Goal: Task Accomplishment & Management: Use online tool/utility

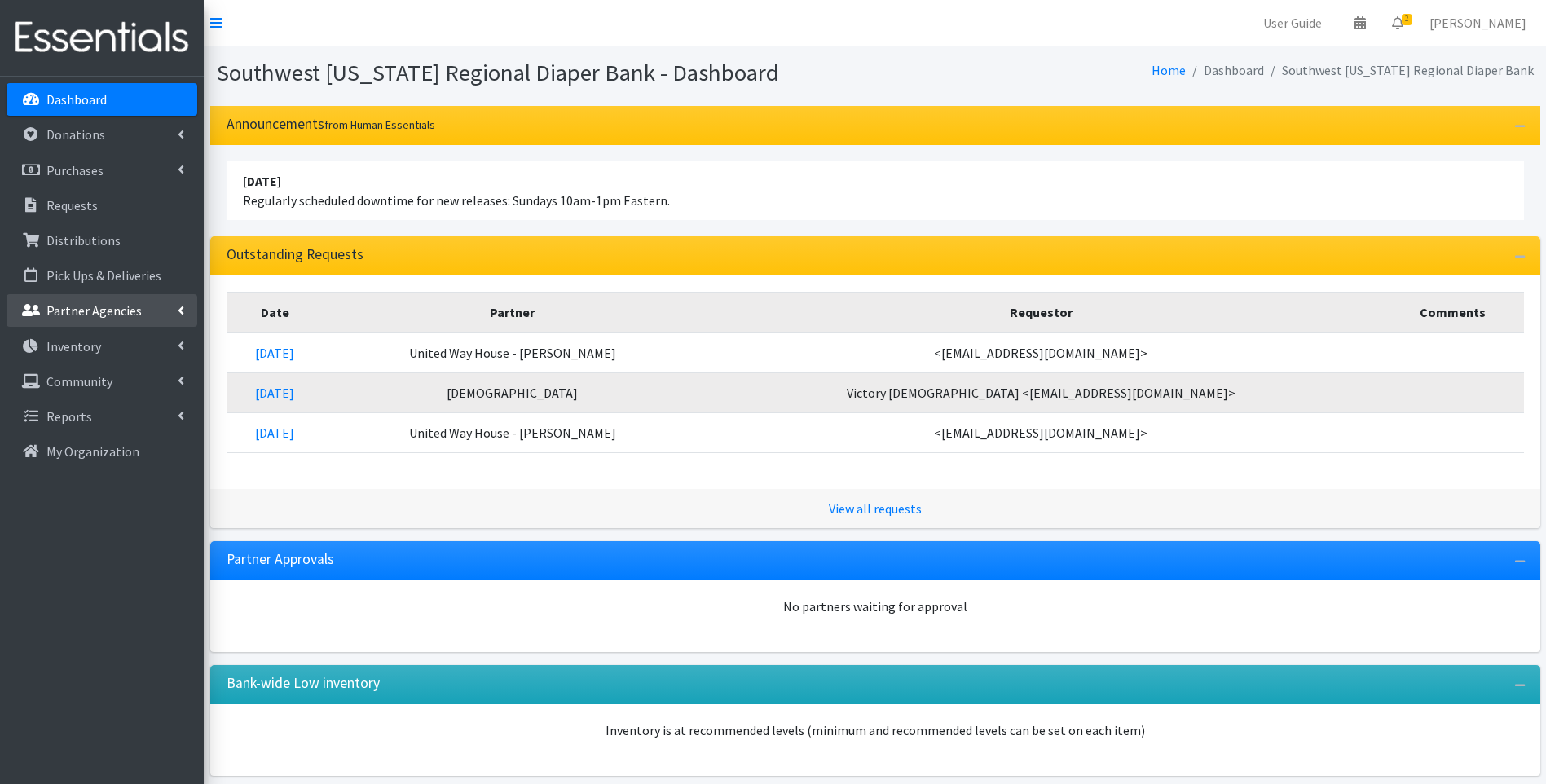
click at [122, 306] on p "Partner Agencies" at bounding box center [94, 311] width 96 height 16
click at [143, 356] on link "All Partners" at bounding box center [101, 347] width 190 height 33
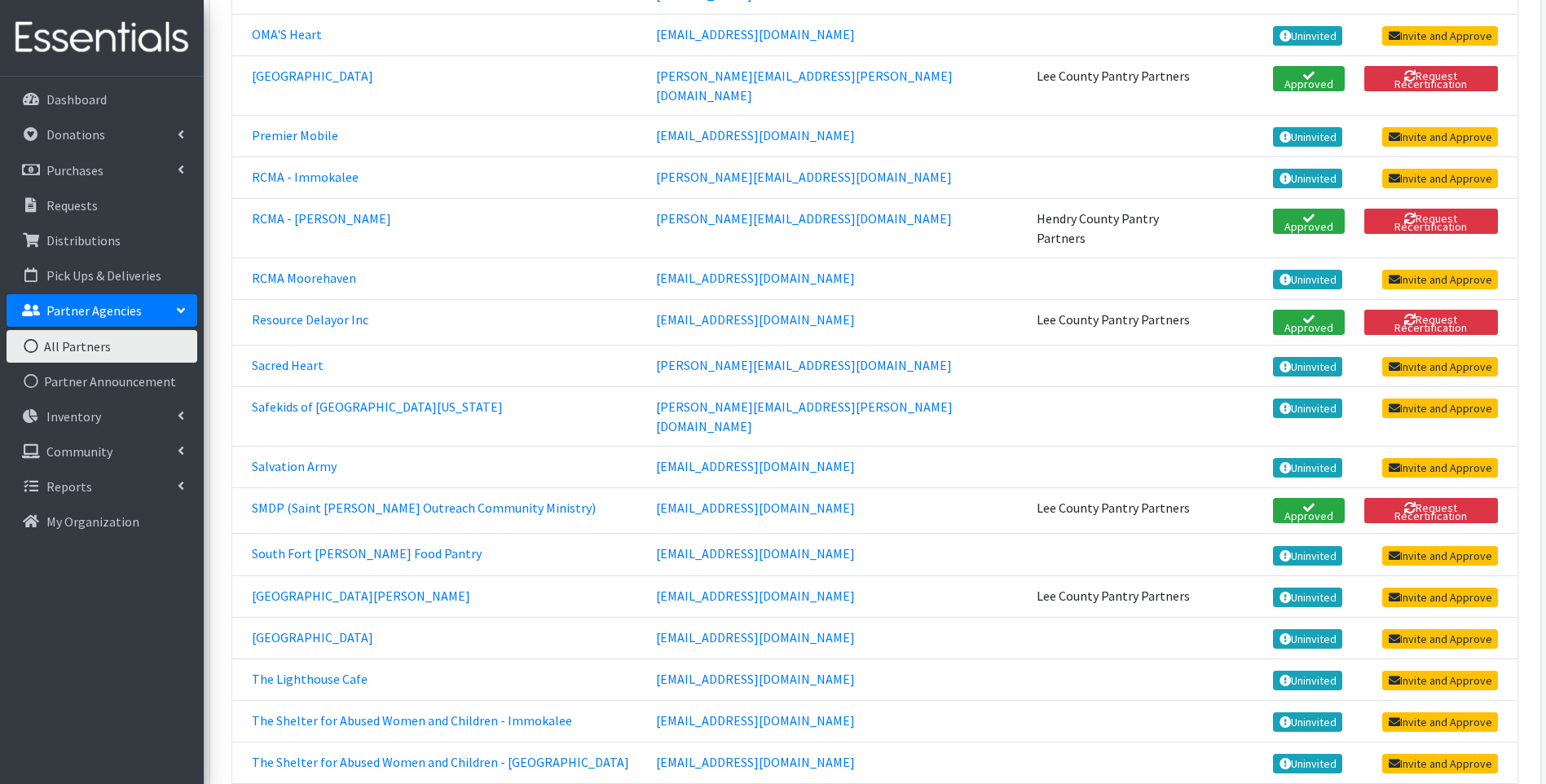
scroll to position [3640, 0]
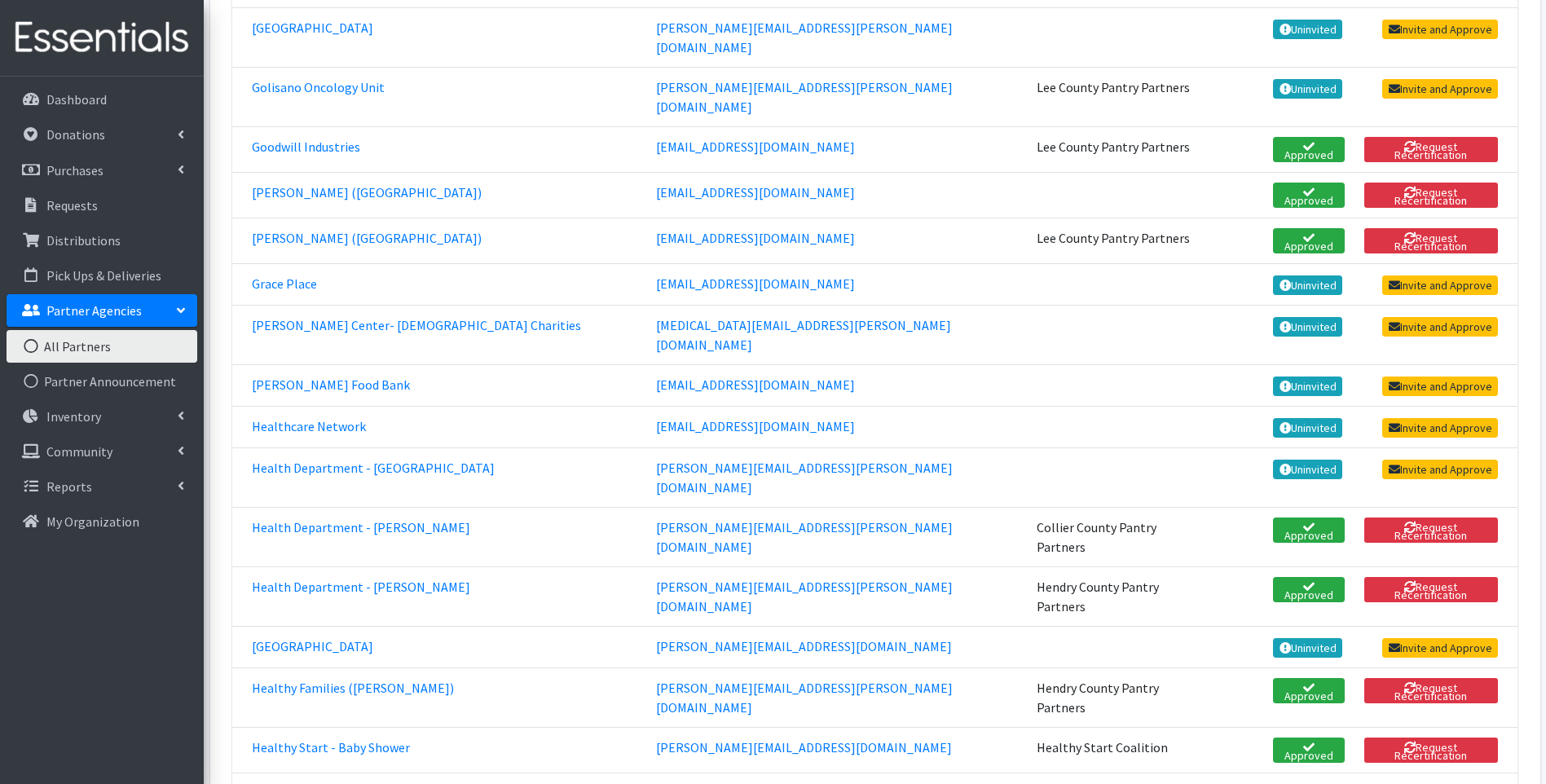
scroll to position [1412, 0]
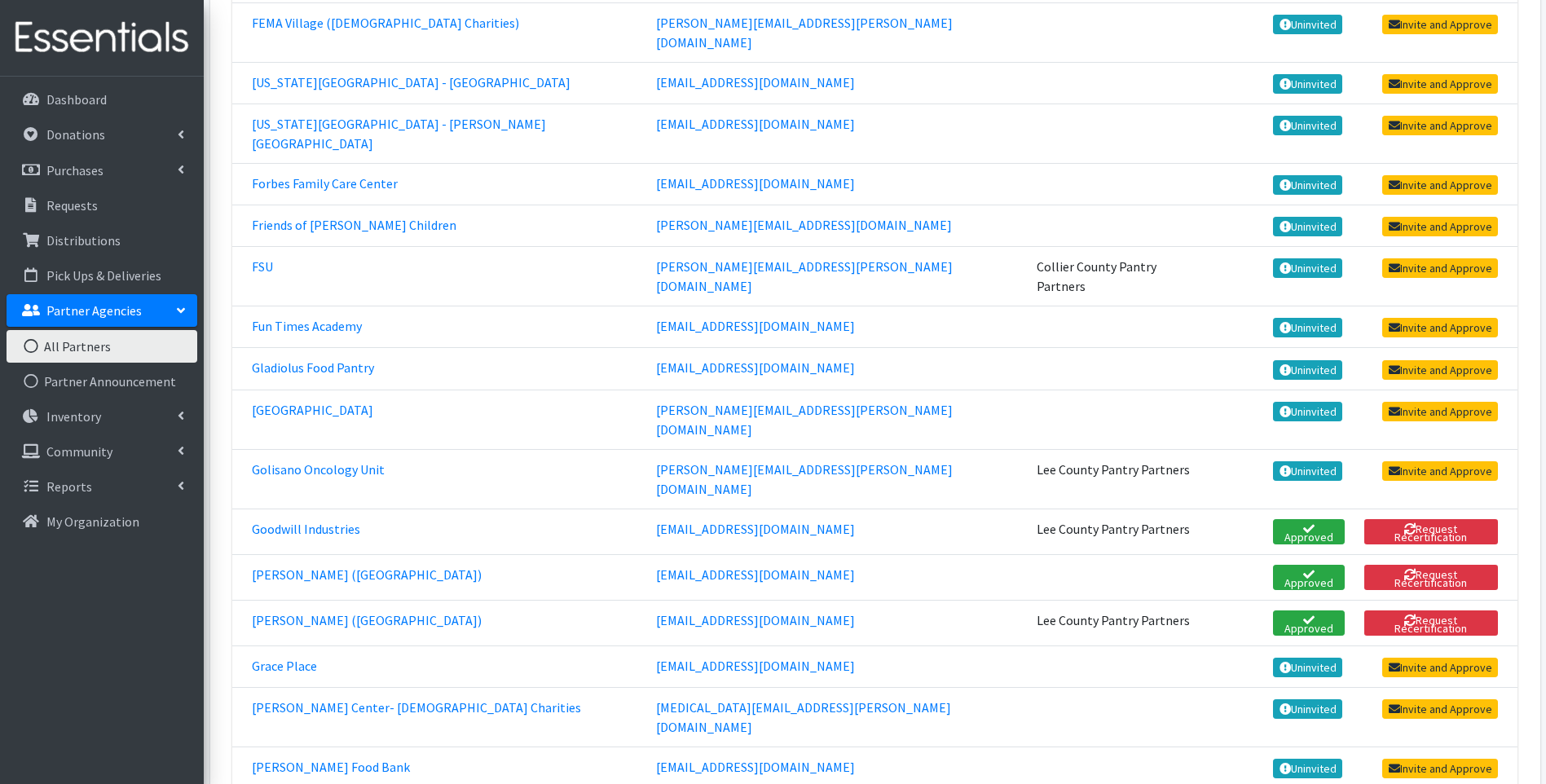
click at [57, 20] on img at bounding box center [101, 38] width 190 height 55
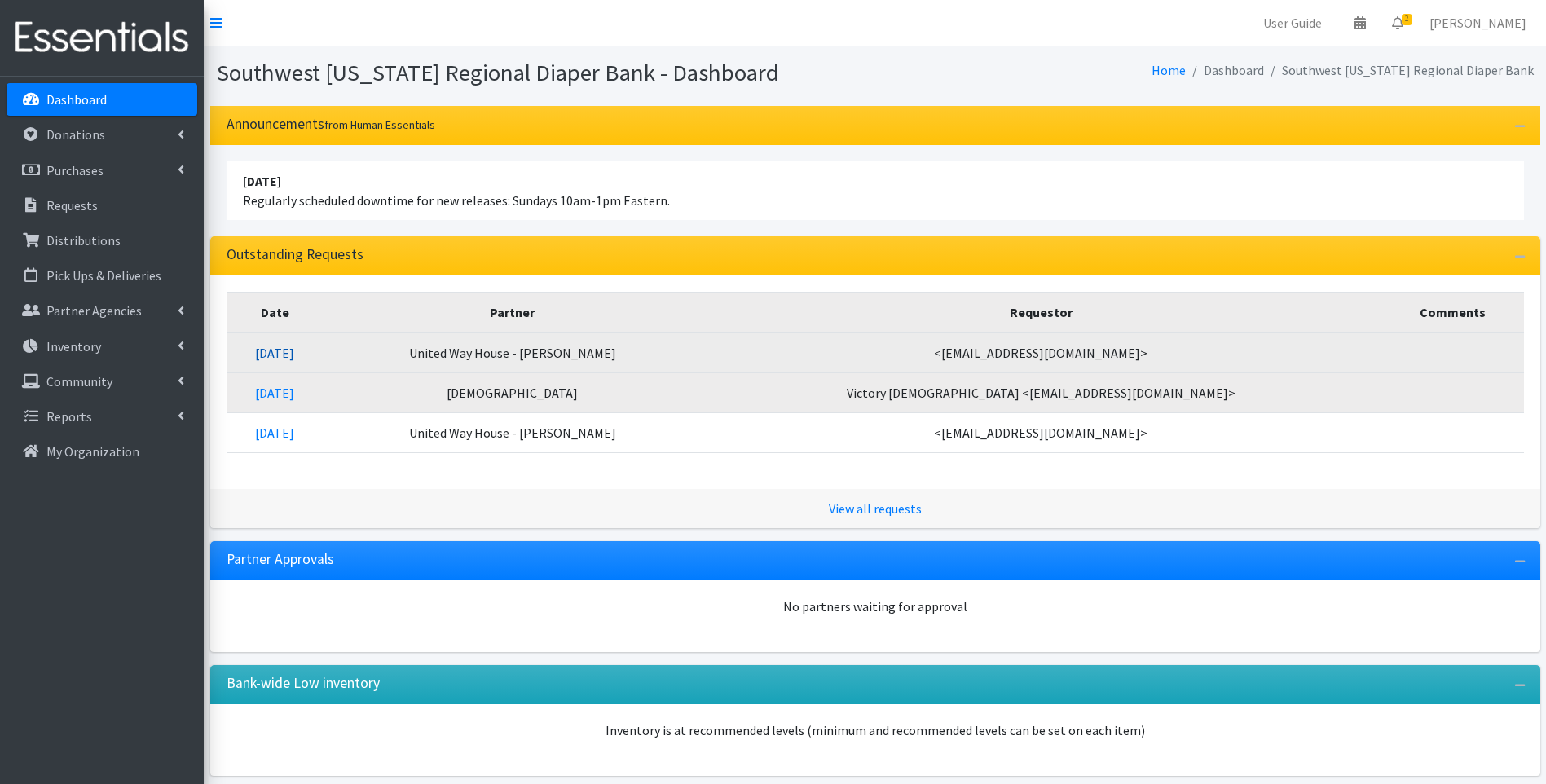
click at [294, 355] on link "09/23/2025" at bounding box center [275, 353] width 39 height 16
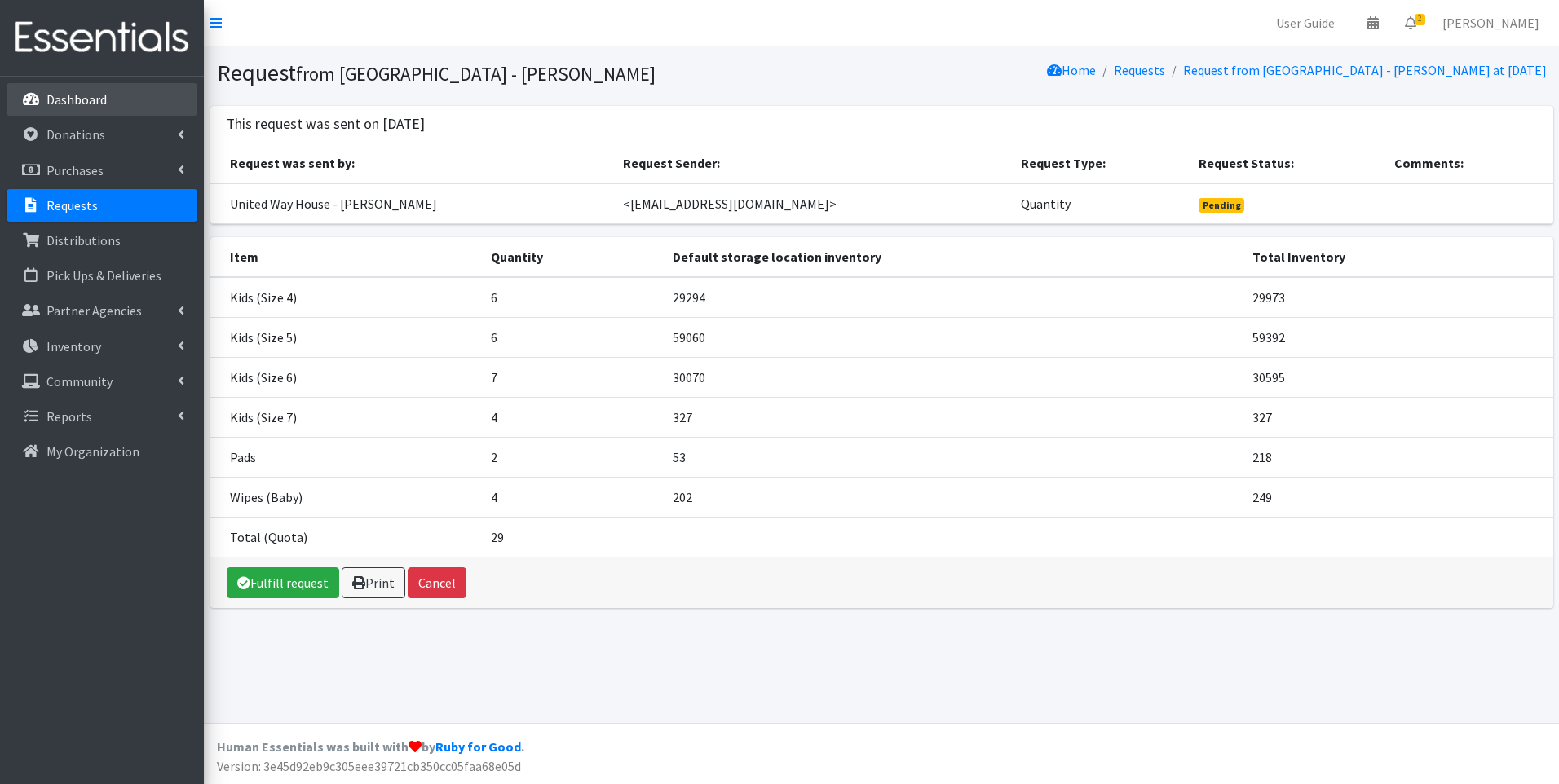
click at [109, 97] on link "Dashboard" at bounding box center [101, 100] width 191 height 33
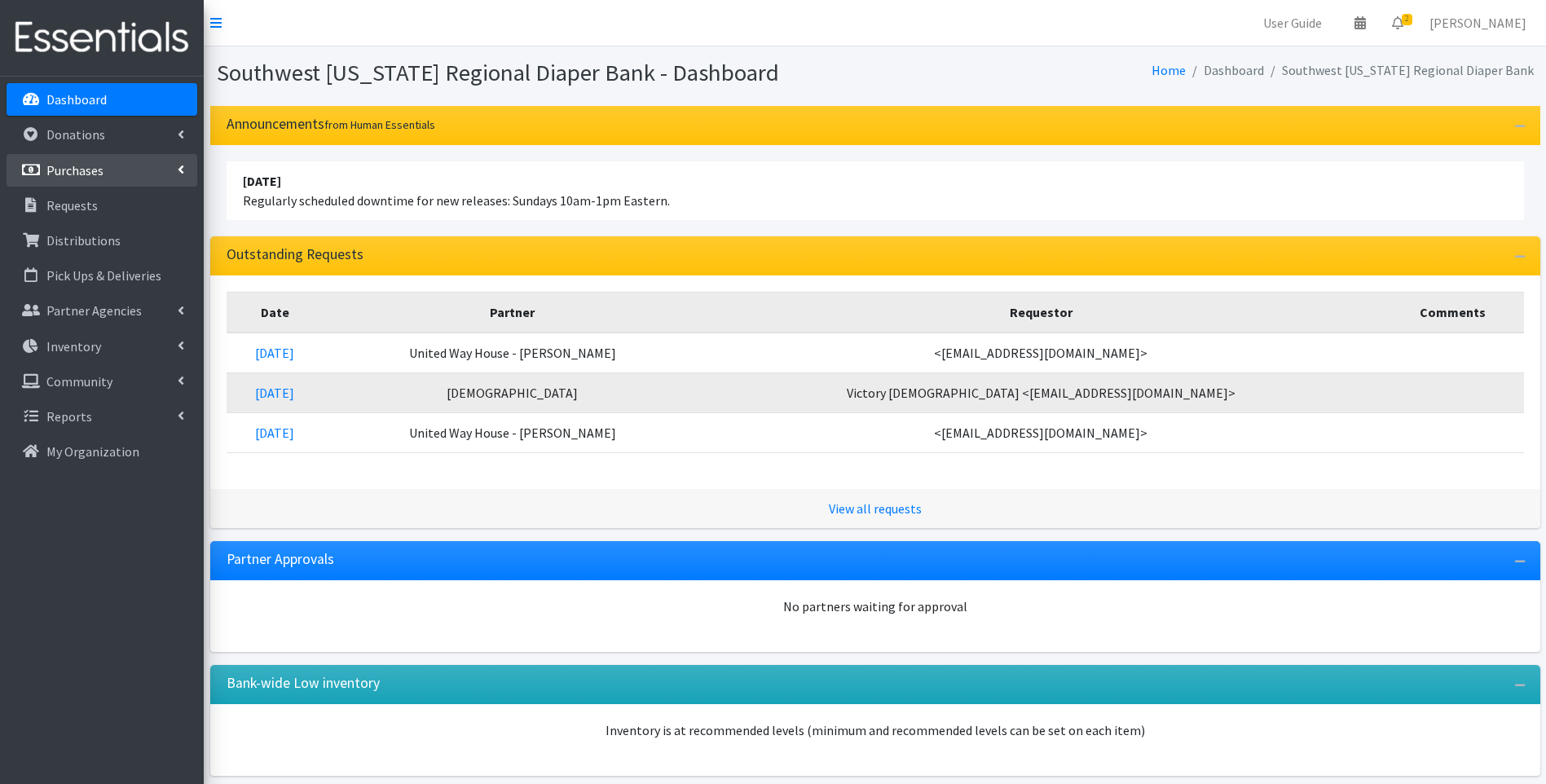
click at [74, 164] on p "Purchases" at bounding box center [75, 170] width 57 height 16
click at [97, 231] on link "New Purchase" at bounding box center [101, 240] width 190 height 33
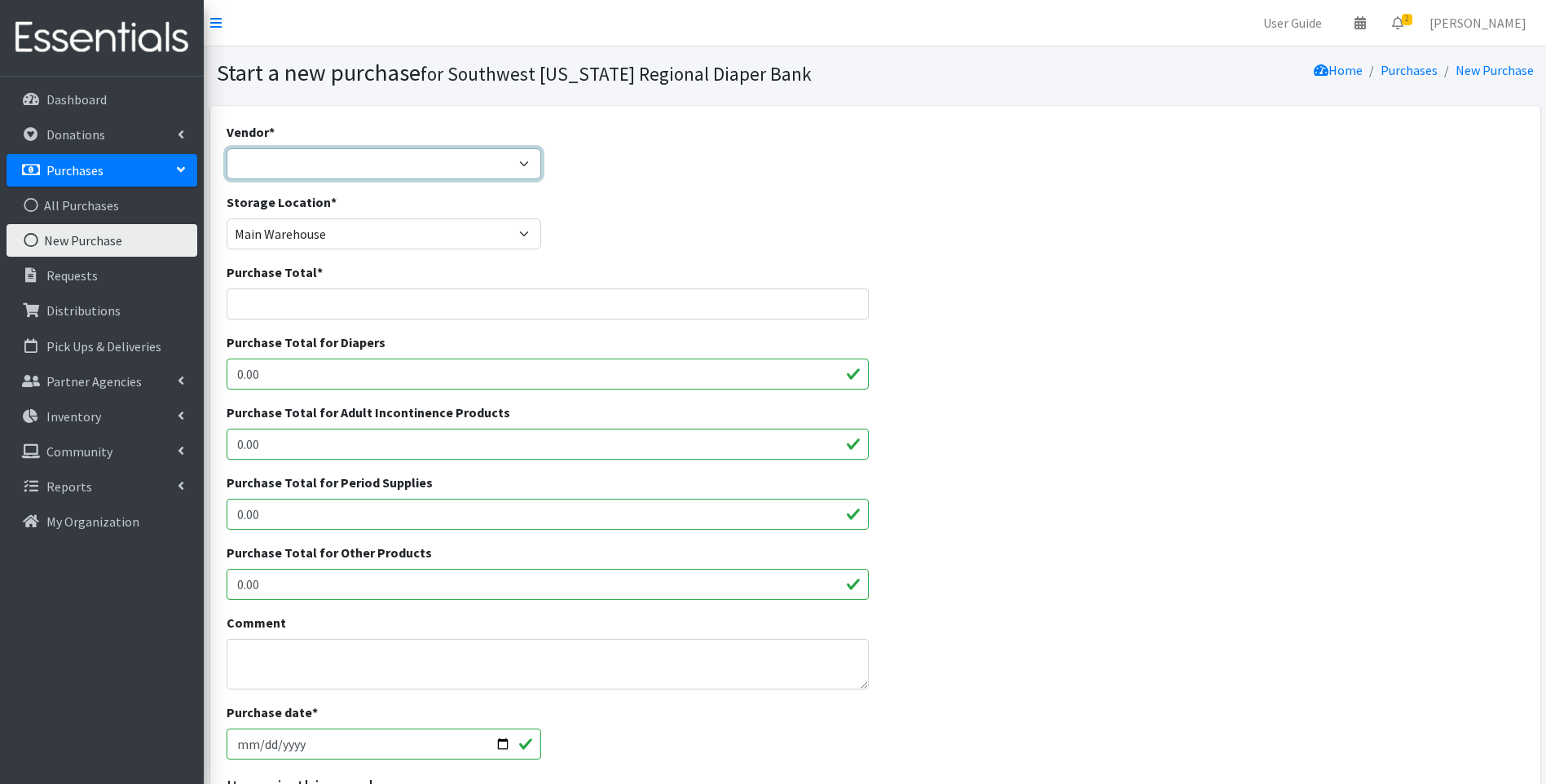
click at [350, 172] on select "Amazon Dyper Ello Puppet HDI Wholesale National Diaper Bank NCH Sams Club Walma…" at bounding box center [384, 164] width 316 height 31
select select "375"
click at [226, 148] on select "Amazon Dyper Ello Puppet HDI Wholesale National Diaper Bank NCH Sams Club Walma…" at bounding box center [384, 164] width 316 height 31
click at [345, 304] on input "Purchase Total *" at bounding box center [548, 304] width 643 height 31
type input "747.30"
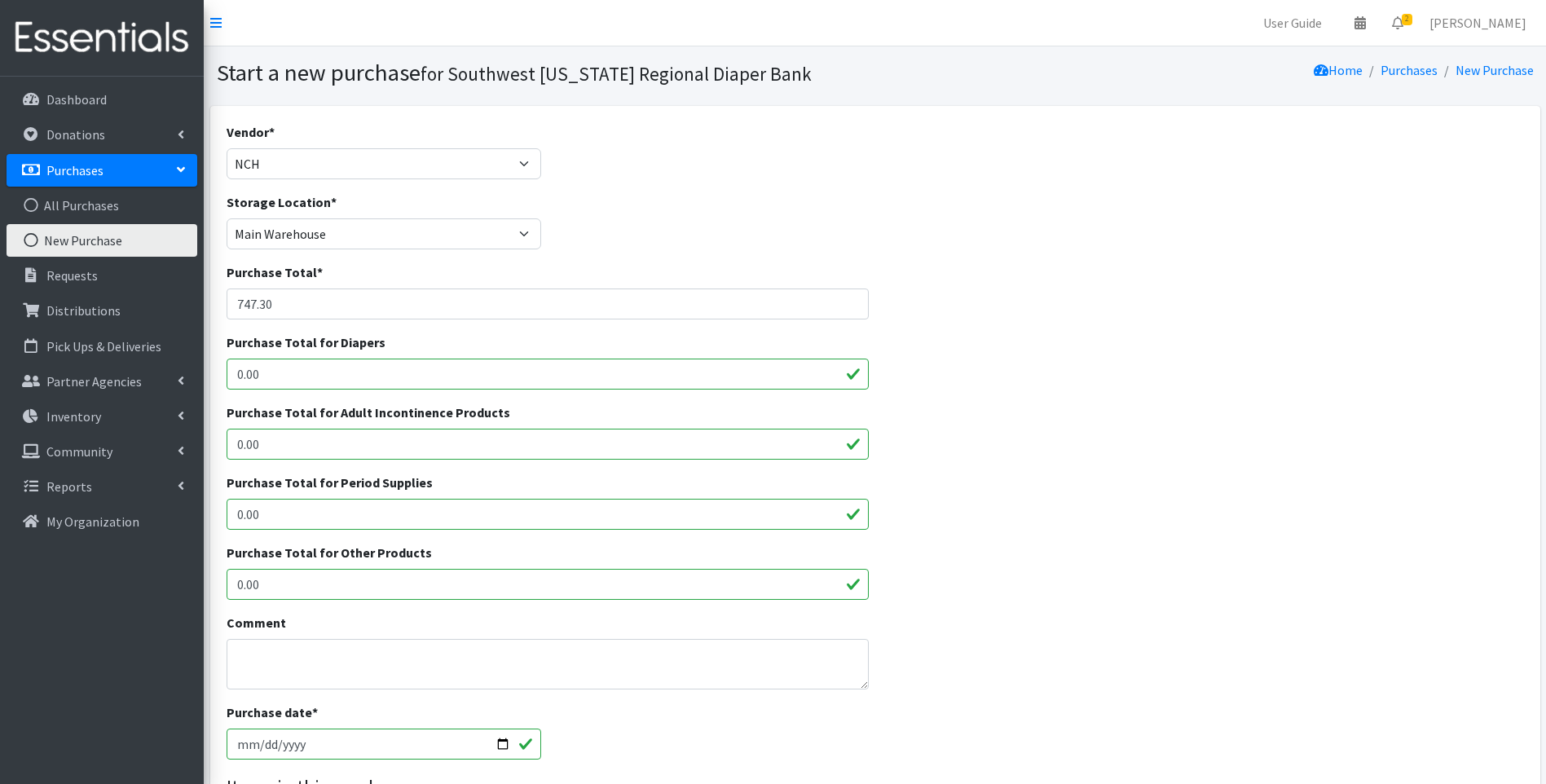
click at [261, 589] on input "0.00" at bounding box center [548, 585] width 643 height 31
drag, startPoint x: 270, startPoint y: 585, endPoint x: 213, endPoint y: 585, distance: 57.0
click at [213, 584] on div "Vendor * Amazon Dyper Ello Puppet HDI Wholesale National Diaper Bank NCH Sams C…" at bounding box center [875, 601] width 1330 height 989
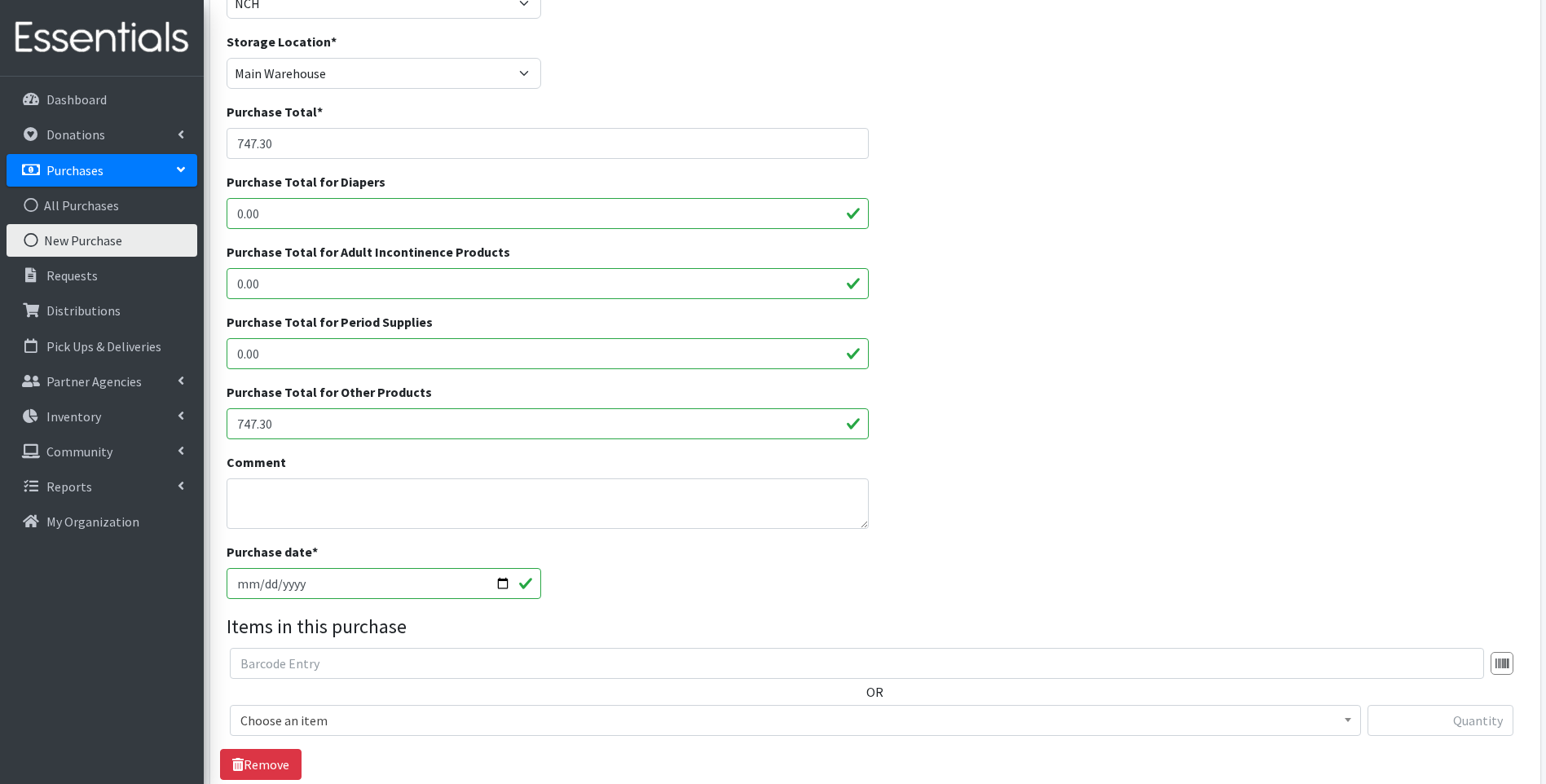
scroll to position [271, 0]
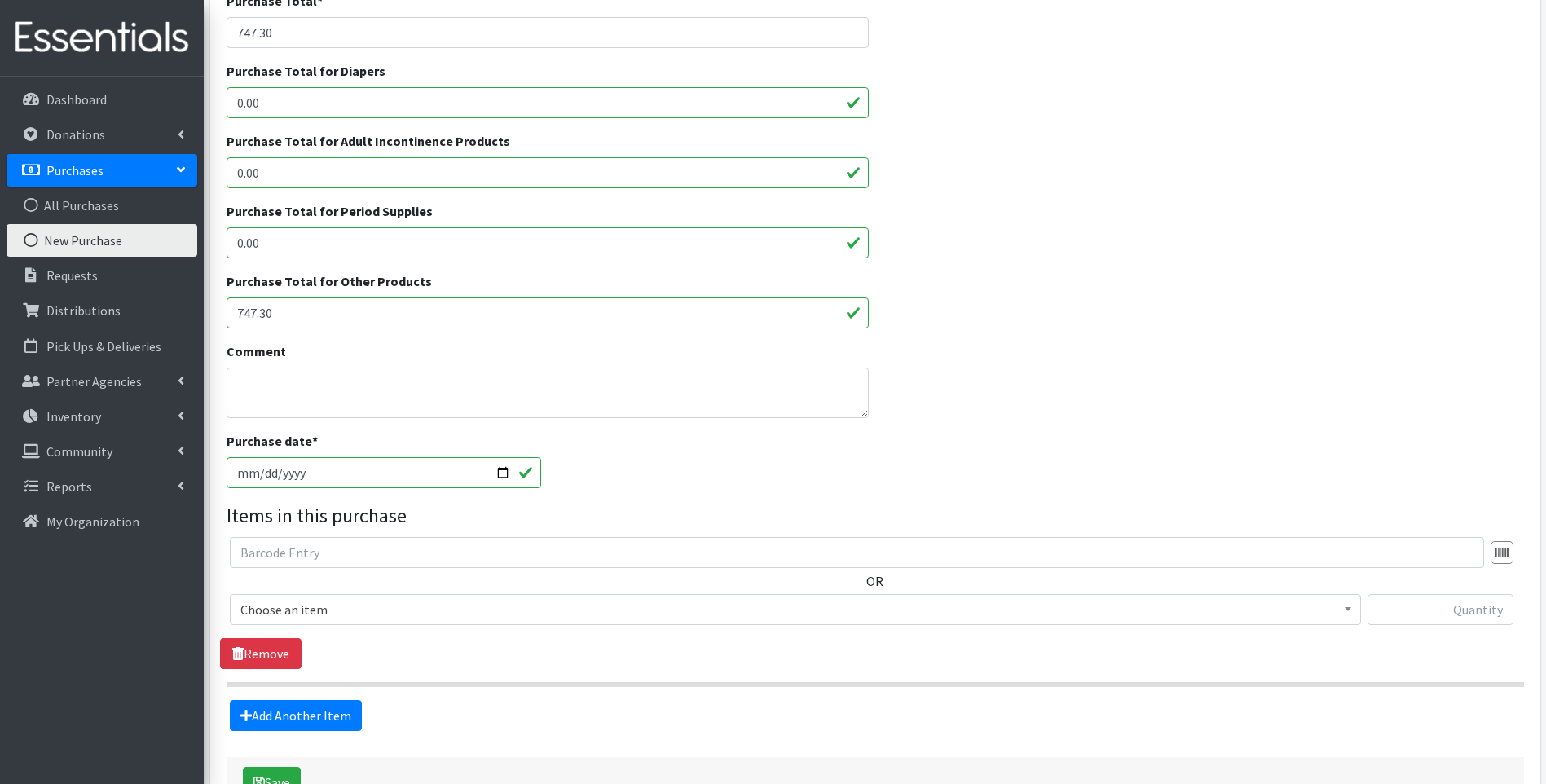
type input "747.30"
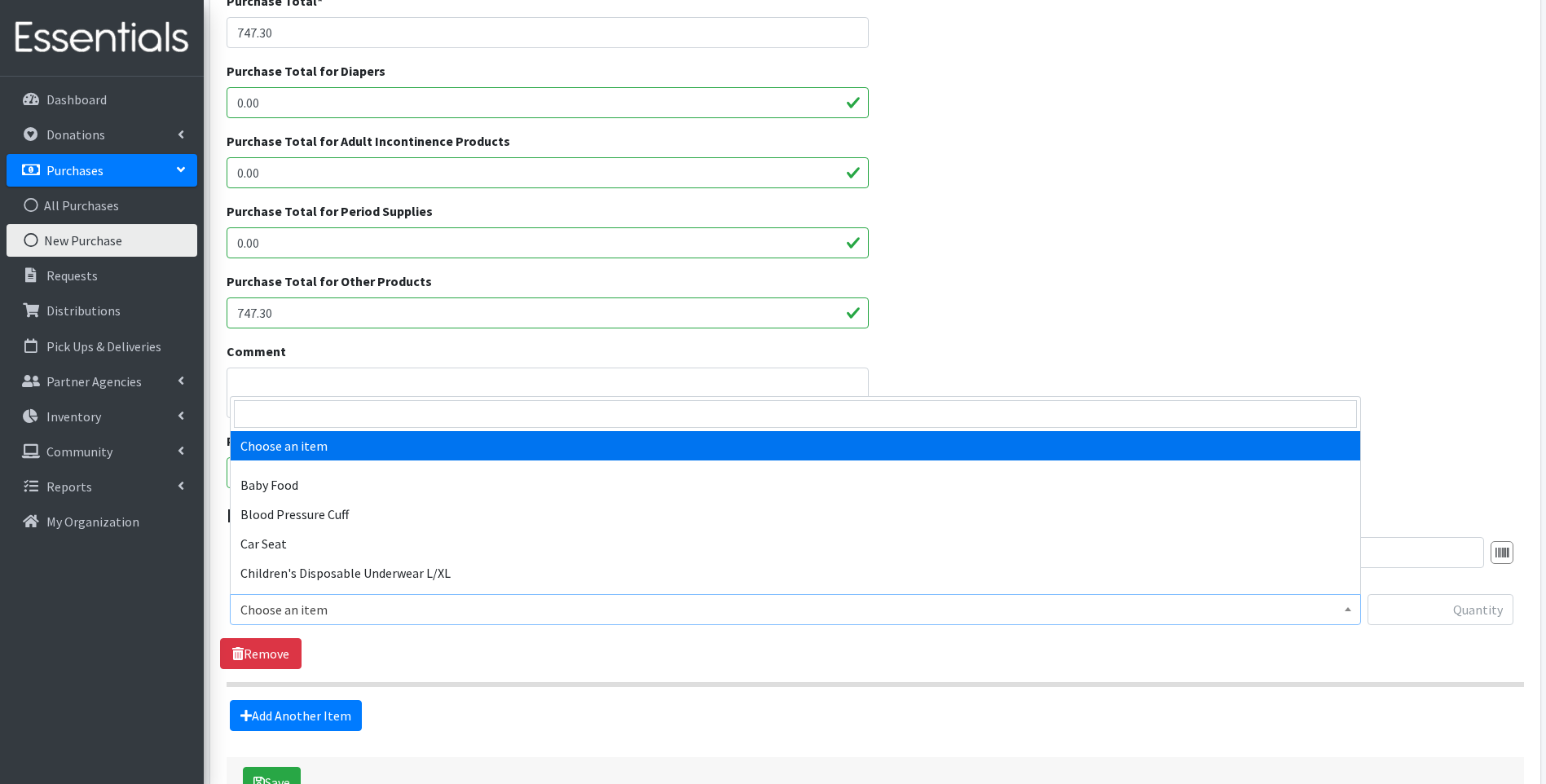
click at [291, 611] on span "Choose an item" at bounding box center [795, 610] width 1110 height 23
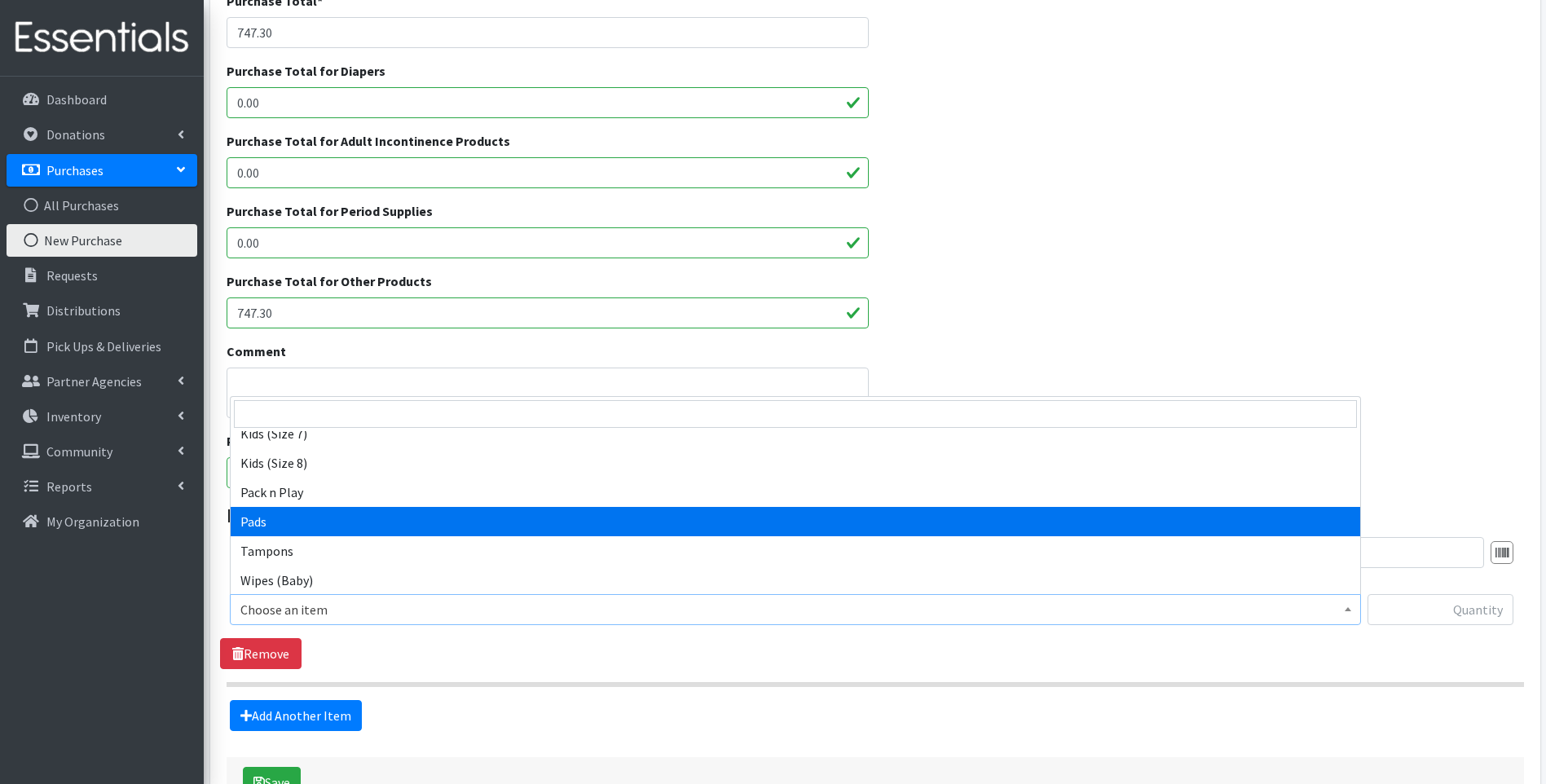
scroll to position [551, 0]
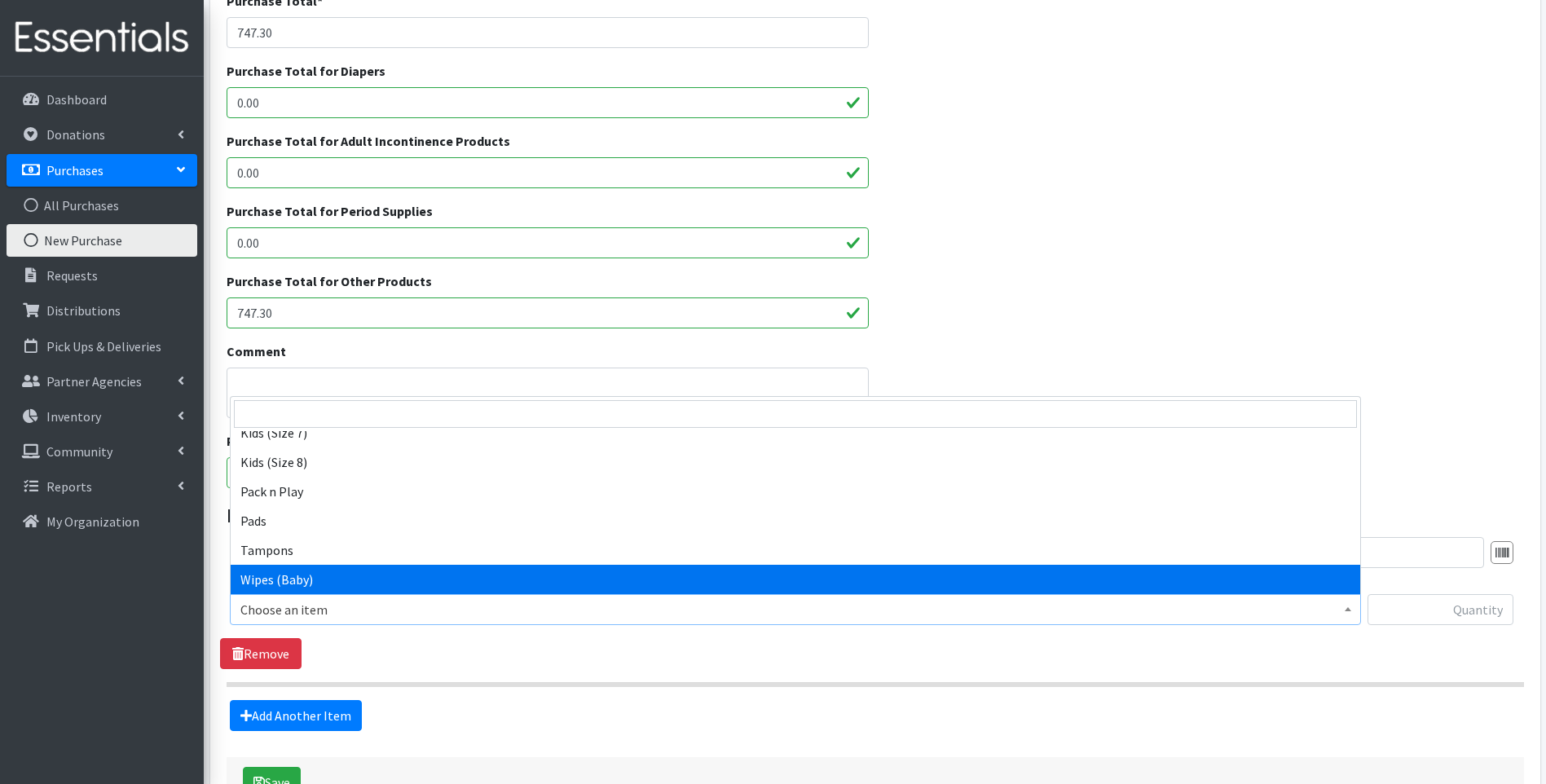
select select "10041"
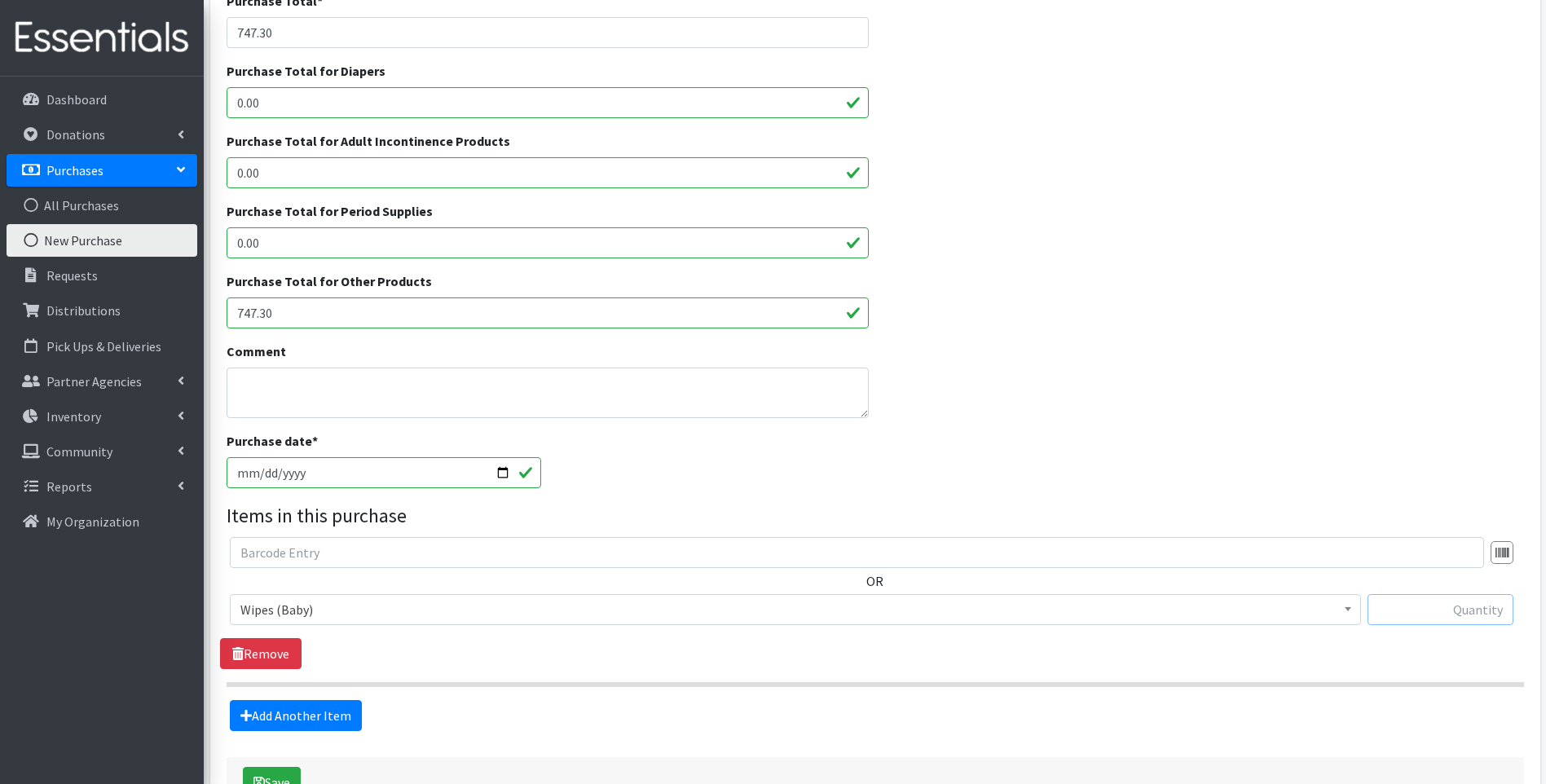
click at [1423, 613] on input "text" at bounding box center [1441, 610] width 146 height 31
type input "3120"
click at [1304, 441] on div "Purchase date * 2025-09-23" at bounding box center [875, 466] width 1310 height 70
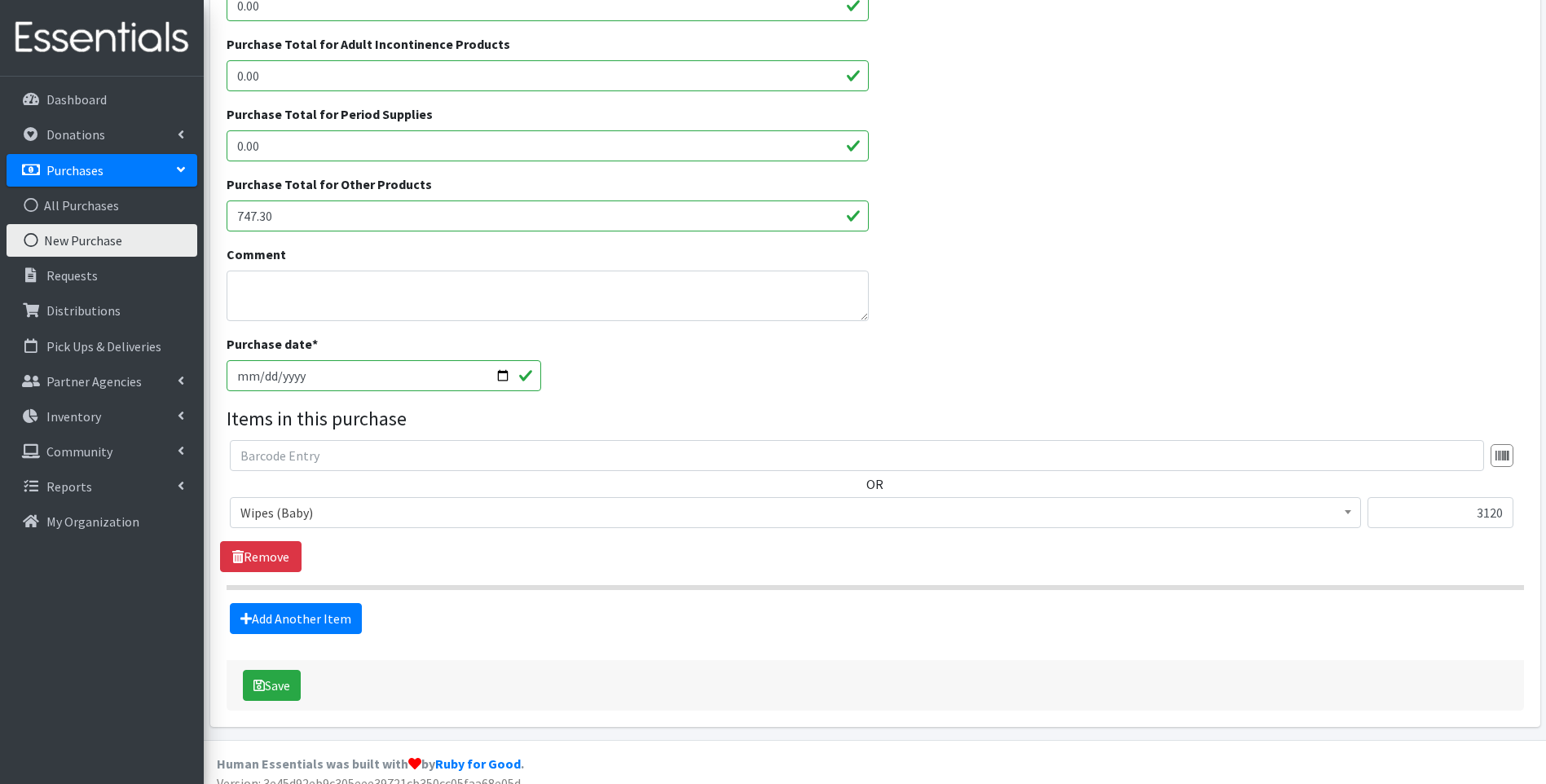
scroll to position [385, 0]
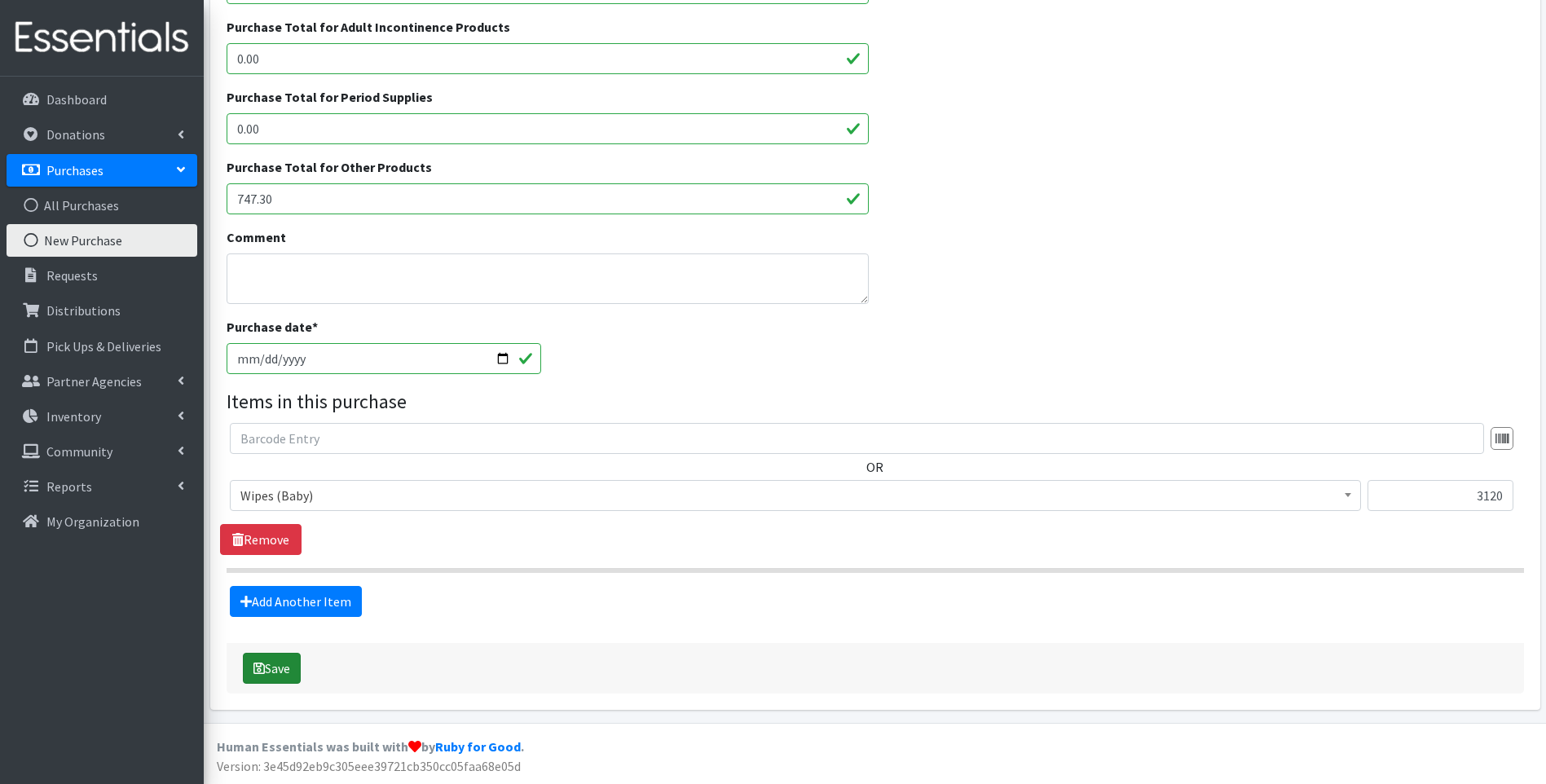
click at [282, 669] on button "Save" at bounding box center [271, 668] width 58 height 31
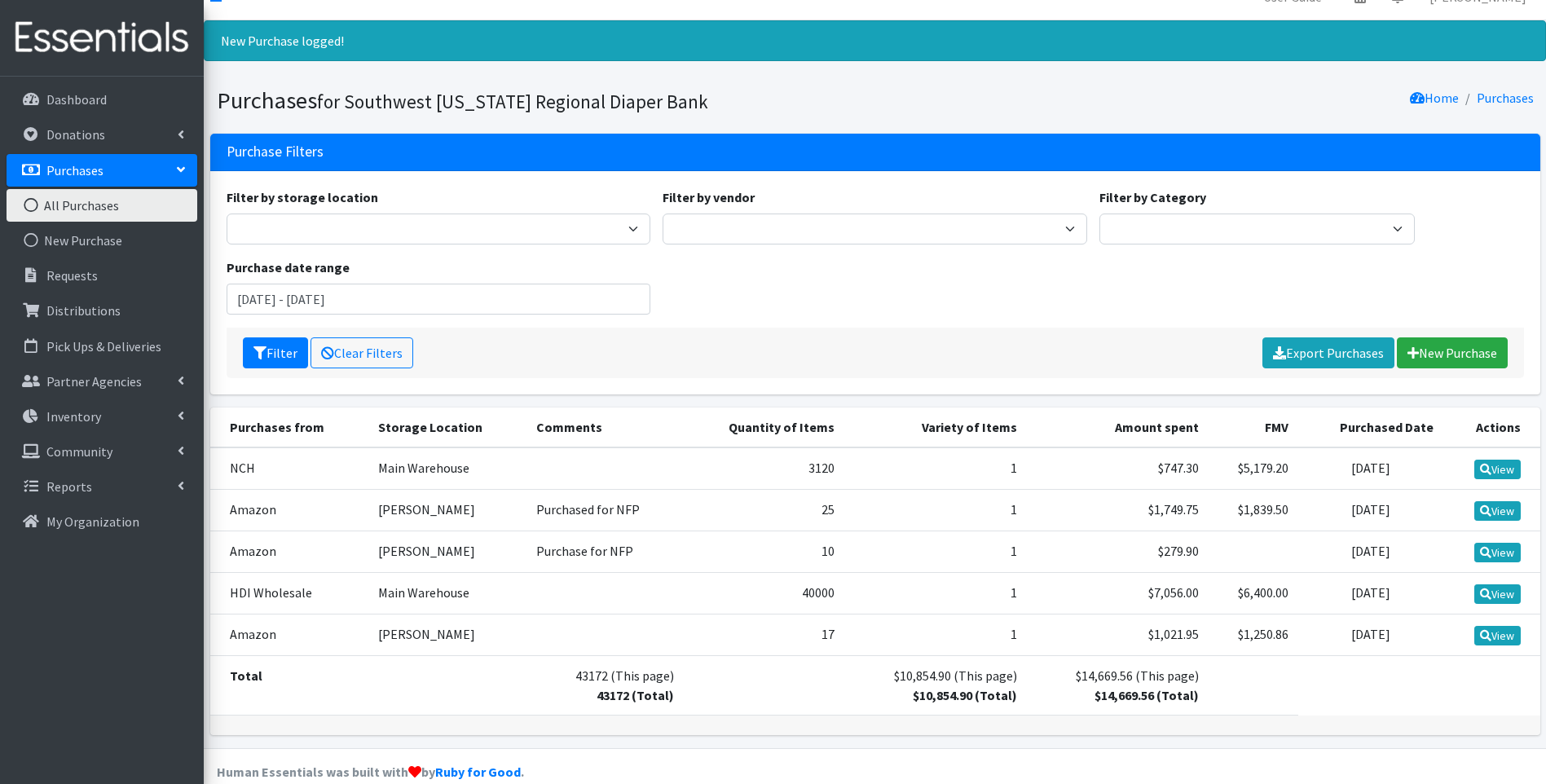
scroll to position [52, 0]
